Goal: Task Accomplishment & Management: Use online tool/utility

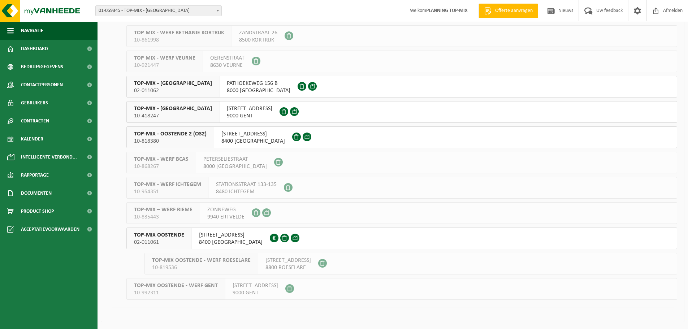
click at [209, 233] on span "OUDENBURGSESTEENWEG 108" at bounding box center [231, 235] width 64 height 7
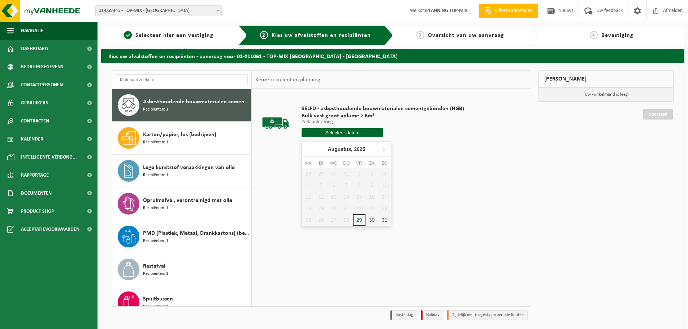
click at [355, 133] on input "text" at bounding box center [342, 132] width 81 height 9
click at [383, 147] on icon at bounding box center [384, 149] width 12 height 12
click at [308, 172] on div "1" at bounding box center [308, 174] width 13 height 12
type input "Van 2025-09-01"
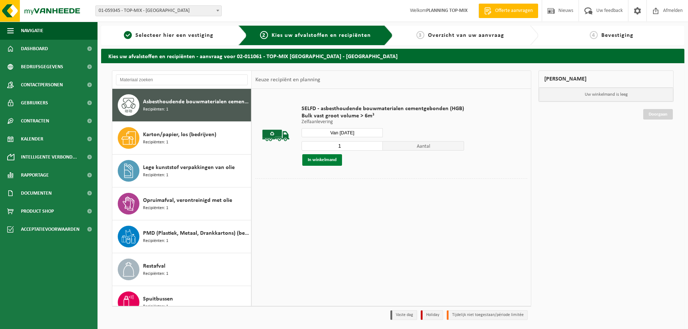
click at [327, 160] on button "In winkelmand" at bounding box center [322, 160] width 40 height 12
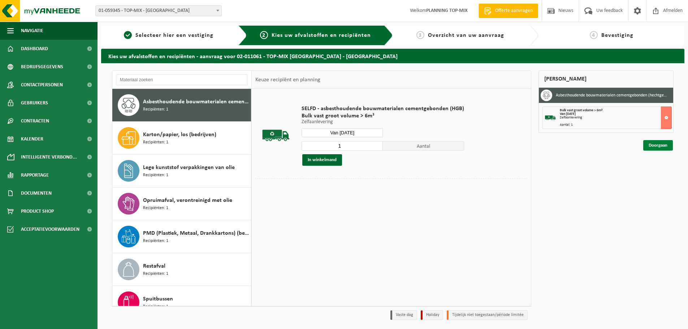
click at [652, 145] on link "Doorgaan" at bounding box center [658, 145] width 30 height 10
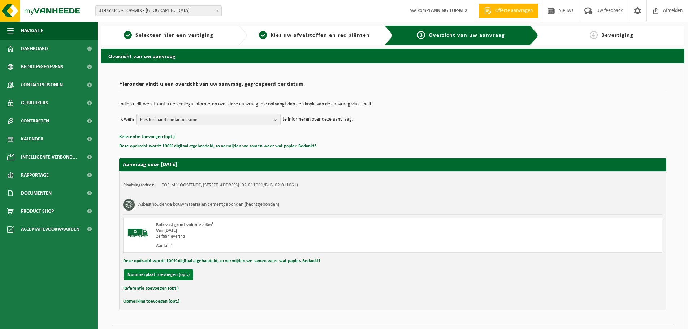
click at [146, 275] on button "Nummerplaat toevoegen (opt.)" at bounding box center [158, 274] width 69 height 11
click at [197, 276] on input "text" at bounding box center [237, 274] width 163 height 11
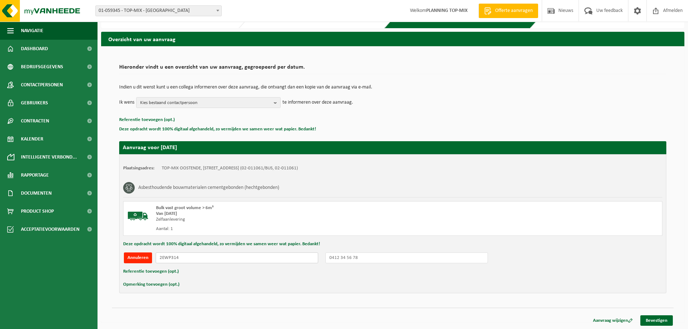
scroll to position [18, 0]
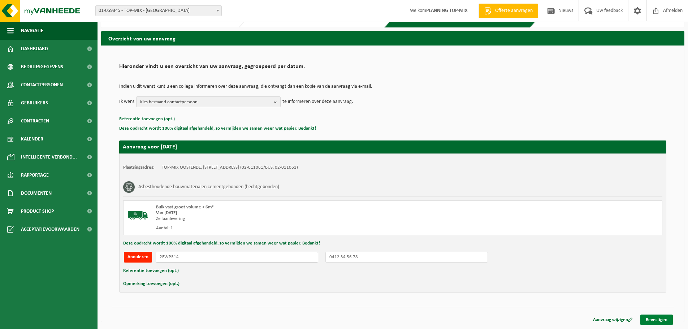
type input "2EWP314"
click at [665, 322] on link "Bevestigen" at bounding box center [656, 320] width 33 height 10
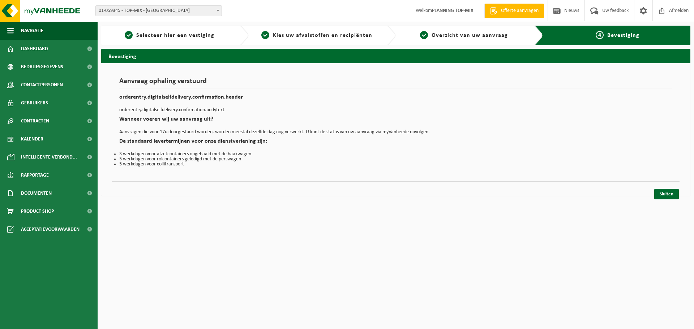
click at [677, 187] on div "Sluiten" at bounding box center [395, 185] width 567 height 8
click at [676, 191] on link "Sluiten" at bounding box center [666, 194] width 25 height 10
